Goal: Transaction & Acquisition: Purchase product/service

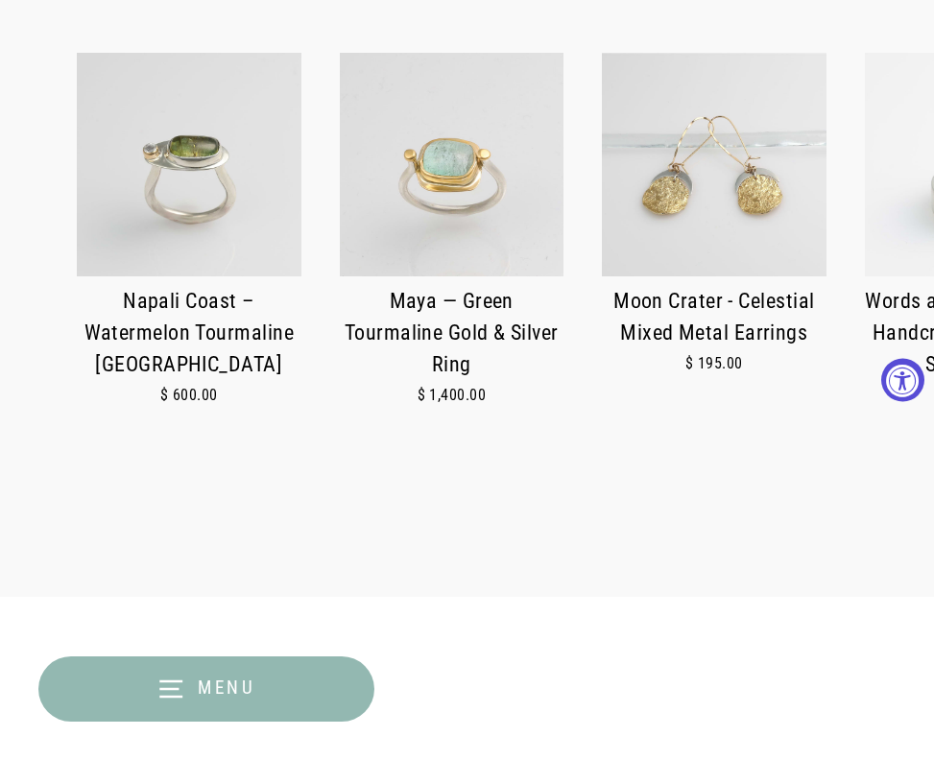
scroll to position [664, 0]
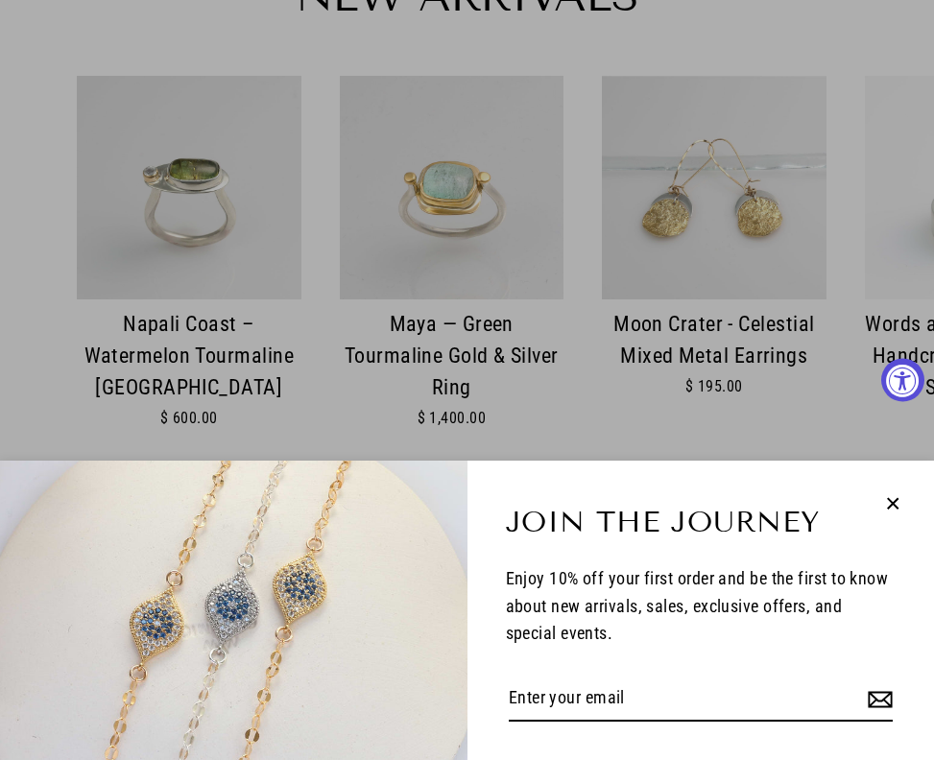
click at [891, 503] on icon "button" at bounding box center [892, 503] width 25 height 25
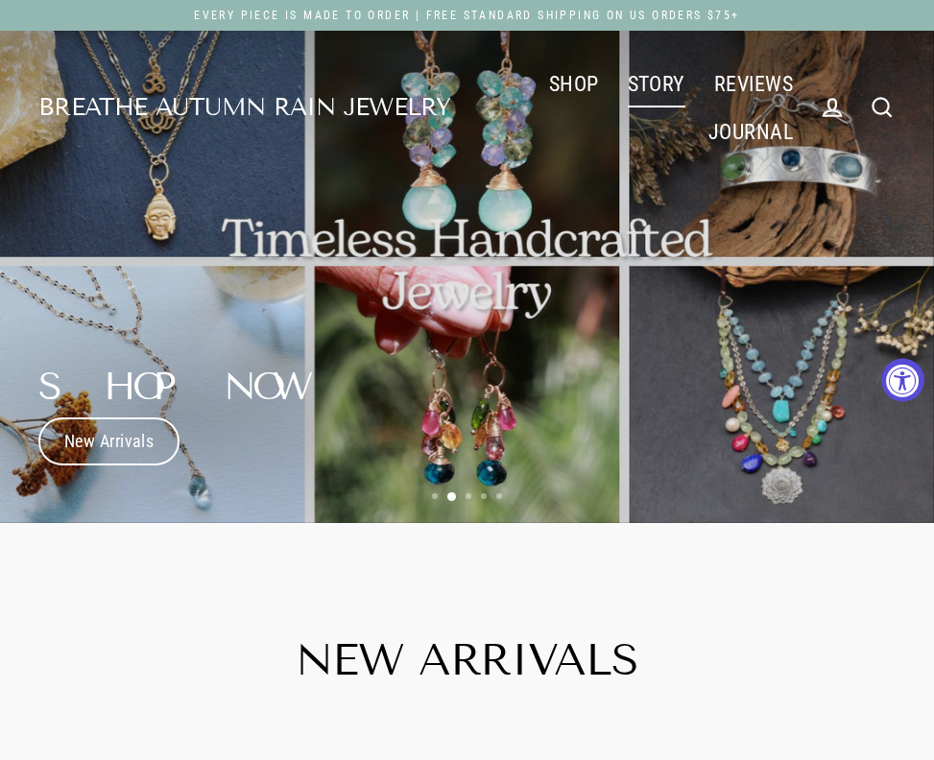
scroll to position [0, 0]
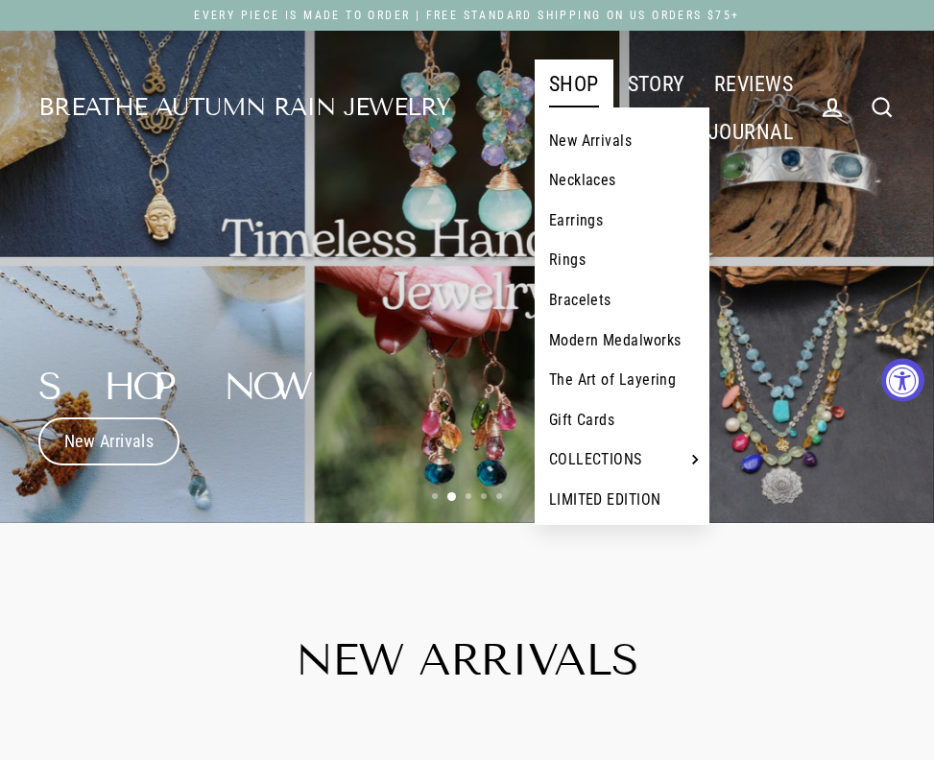
click at [586, 93] on link "SHOP" at bounding box center [573, 83] width 79 height 48
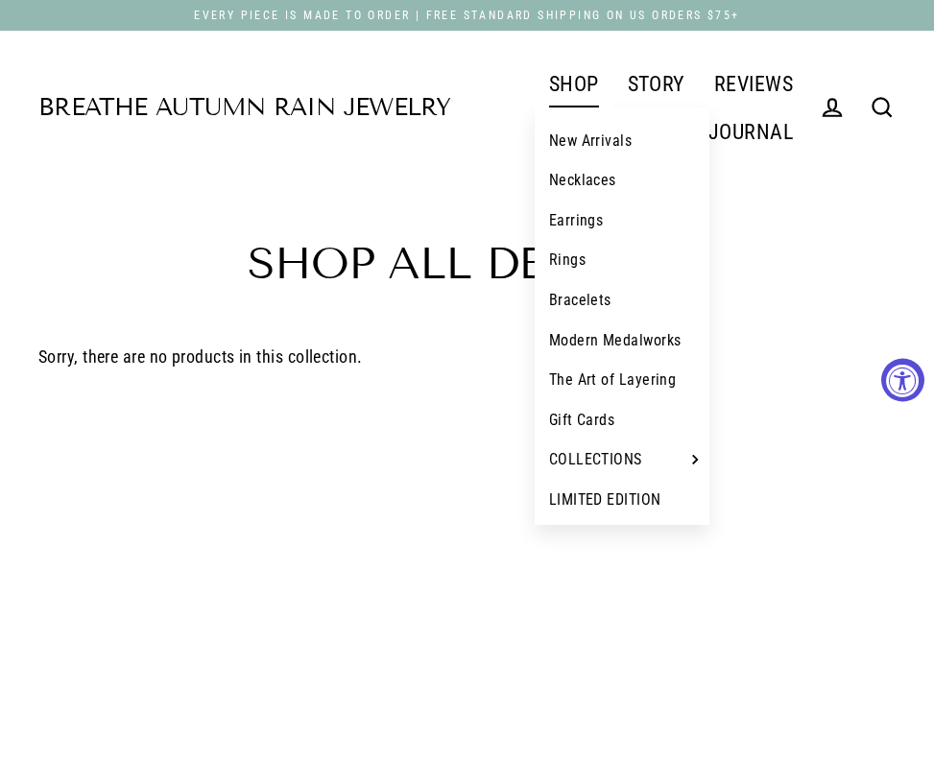
click at [588, 176] on link "Necklaces" at bounding box center [622, 180] width 176 height 40
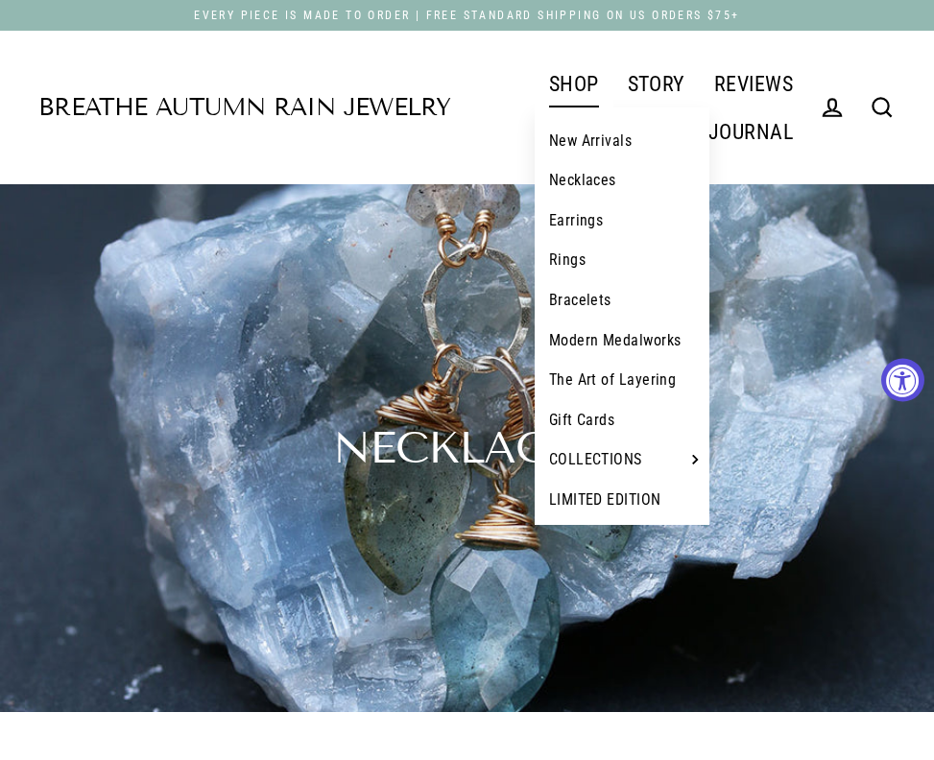
click at [575, 218] on link "Earrings" at bounding box center [622, 221] width 176 height 40
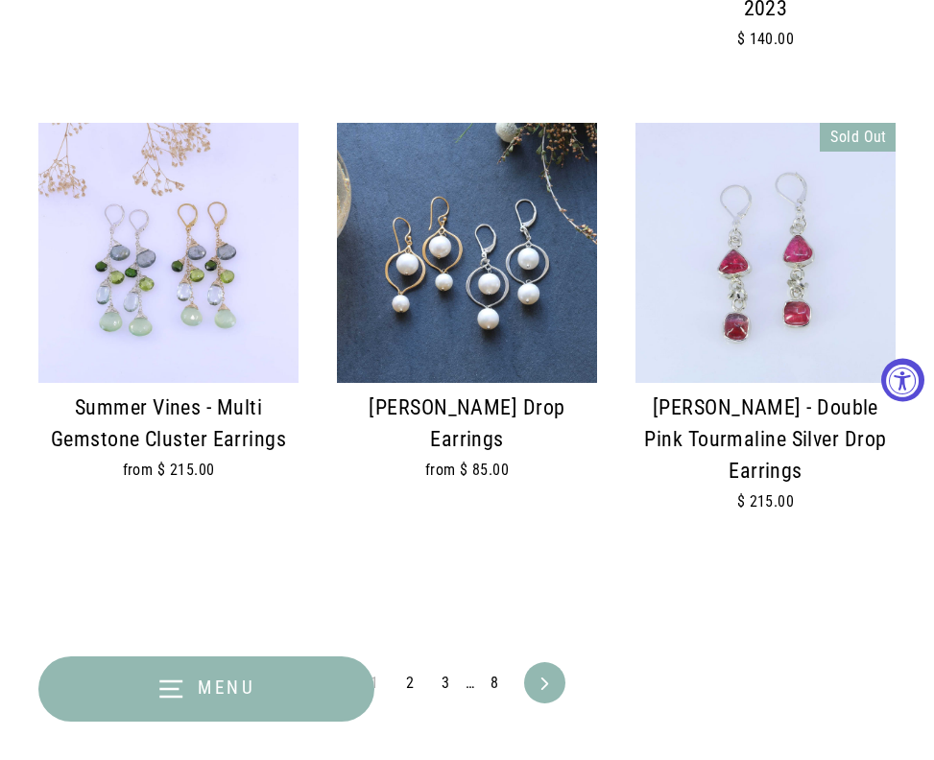
scroll to position [3882, 0]
